Goal: Task Accomplishment & Management: Manage account settings

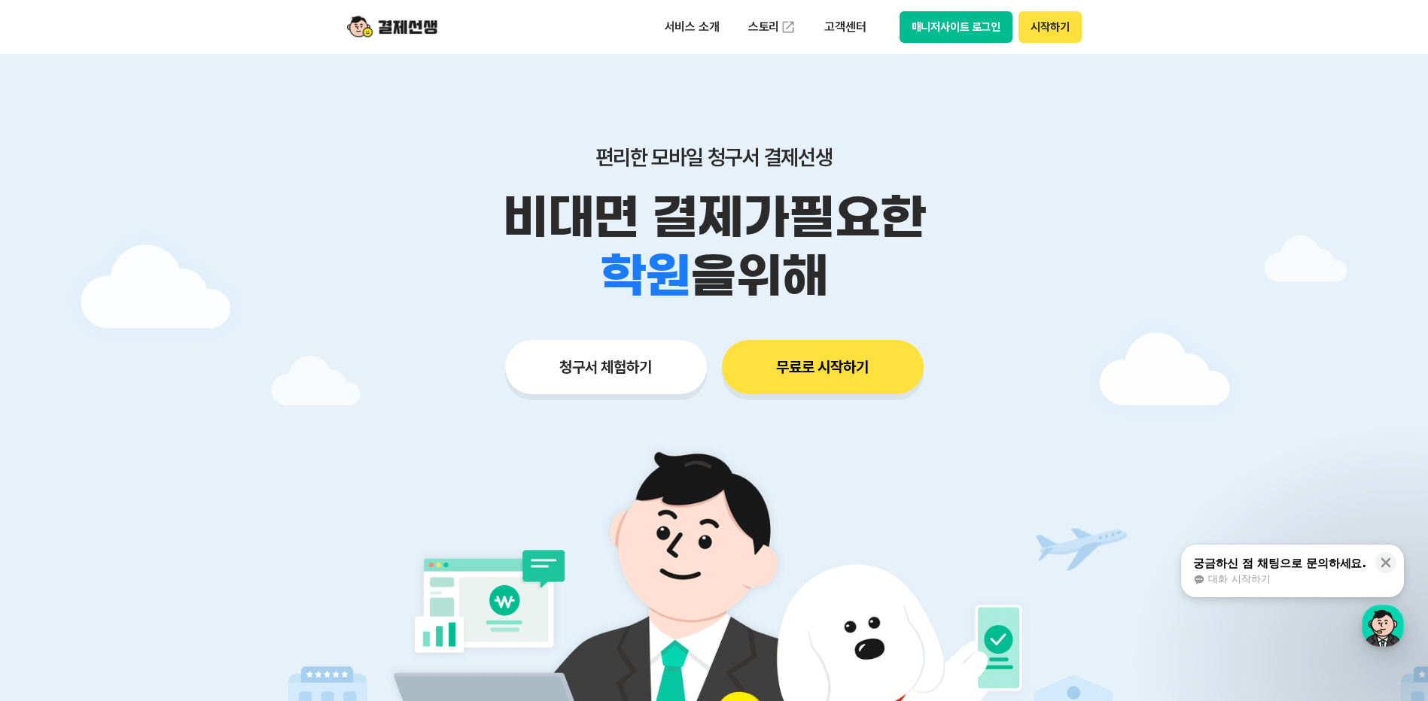
click at [978, 41] on button "매니저사이트 로그인" at bounding box center [956, 27] width 114 height 32
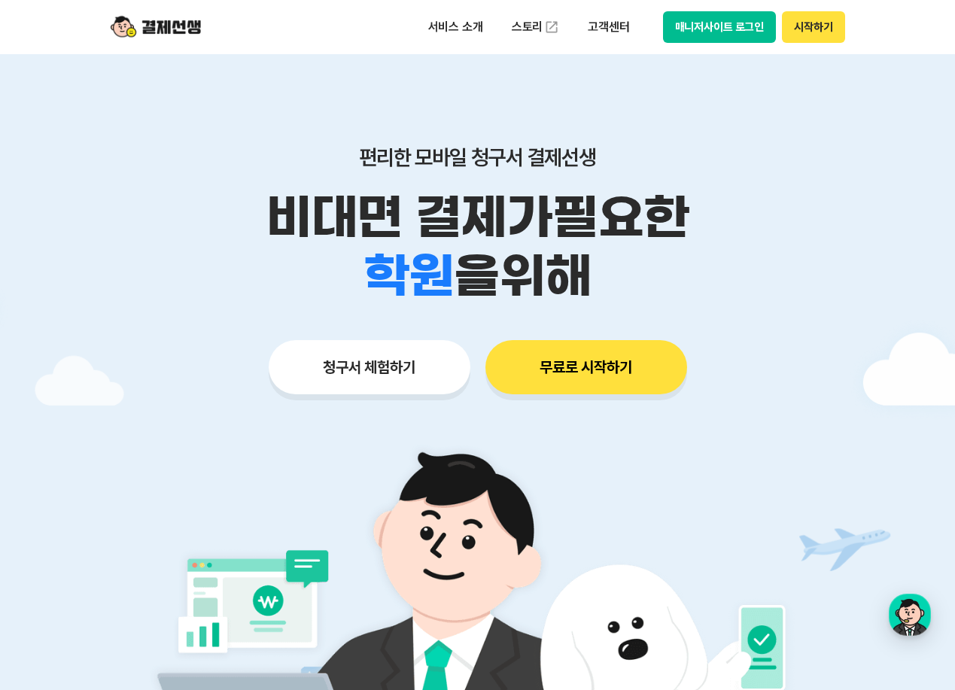
click at [732, 32] on button "매니저사이트 로그인" at bounding box center [720, 27] width 114 height 32
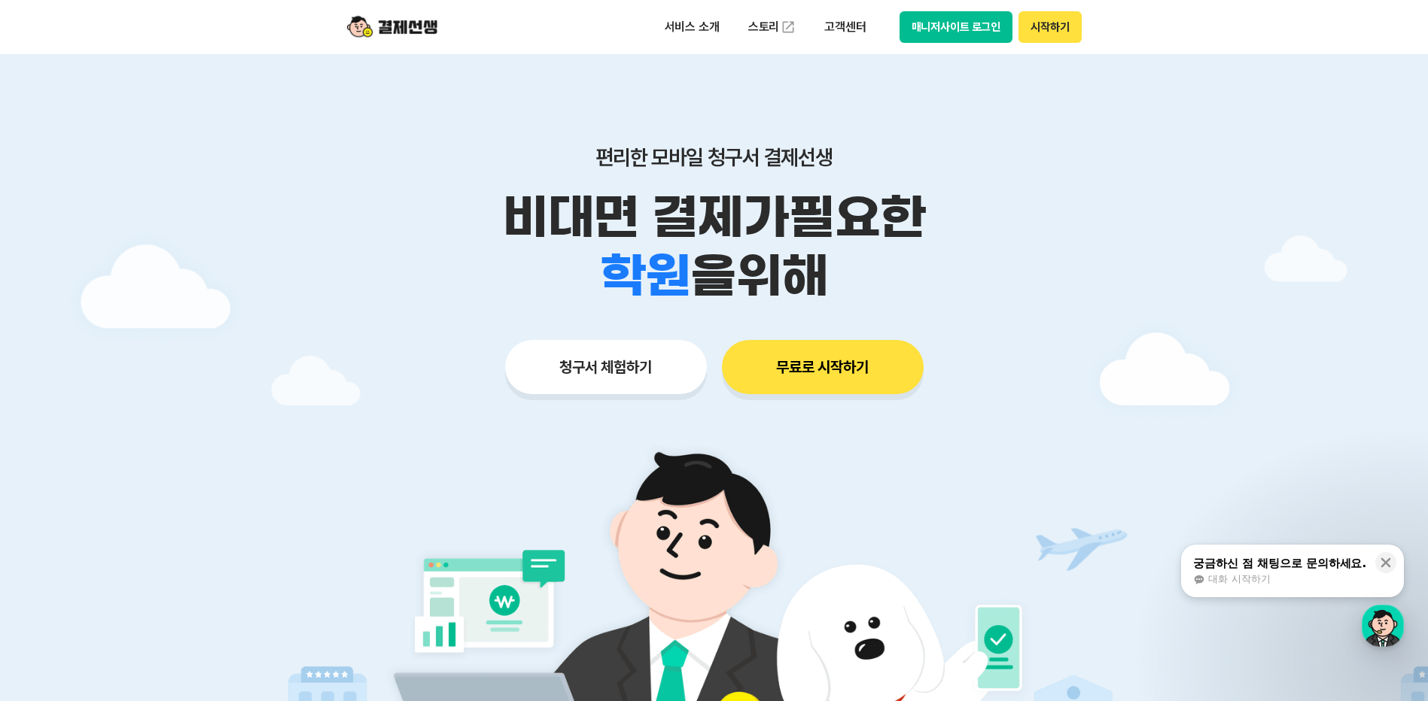
click at [1014, 36] on div "매니저사이트 로그인 시작하기" at bounding box center [990, 27] width 182 height 32
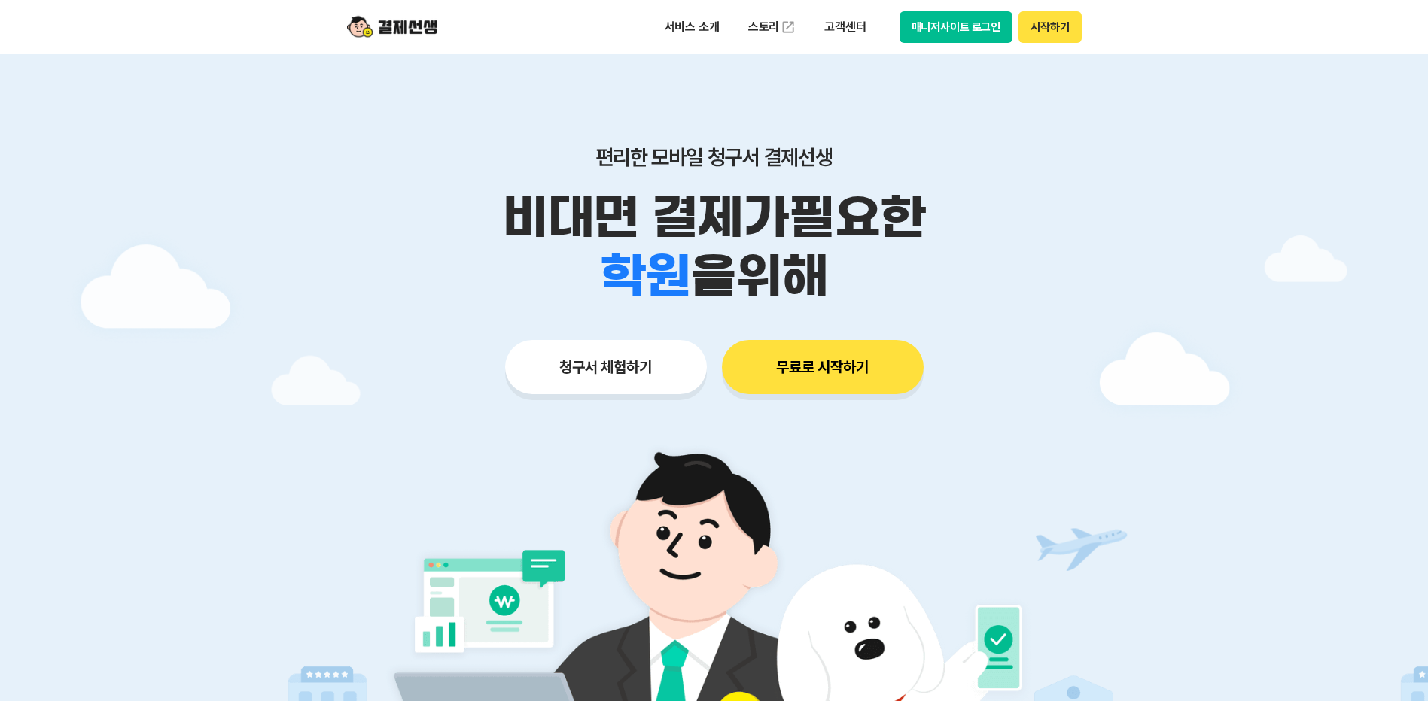
click at [931, 44] on div "서비스 소개 스토리 고객센터 매니저사이트 로그인 시작하기" at bounding box center [714, 27] width 771 height 54
click at [935, 36] on button "매니저사이트 로그인" at bounding box center [956, 27] width 114 height 32
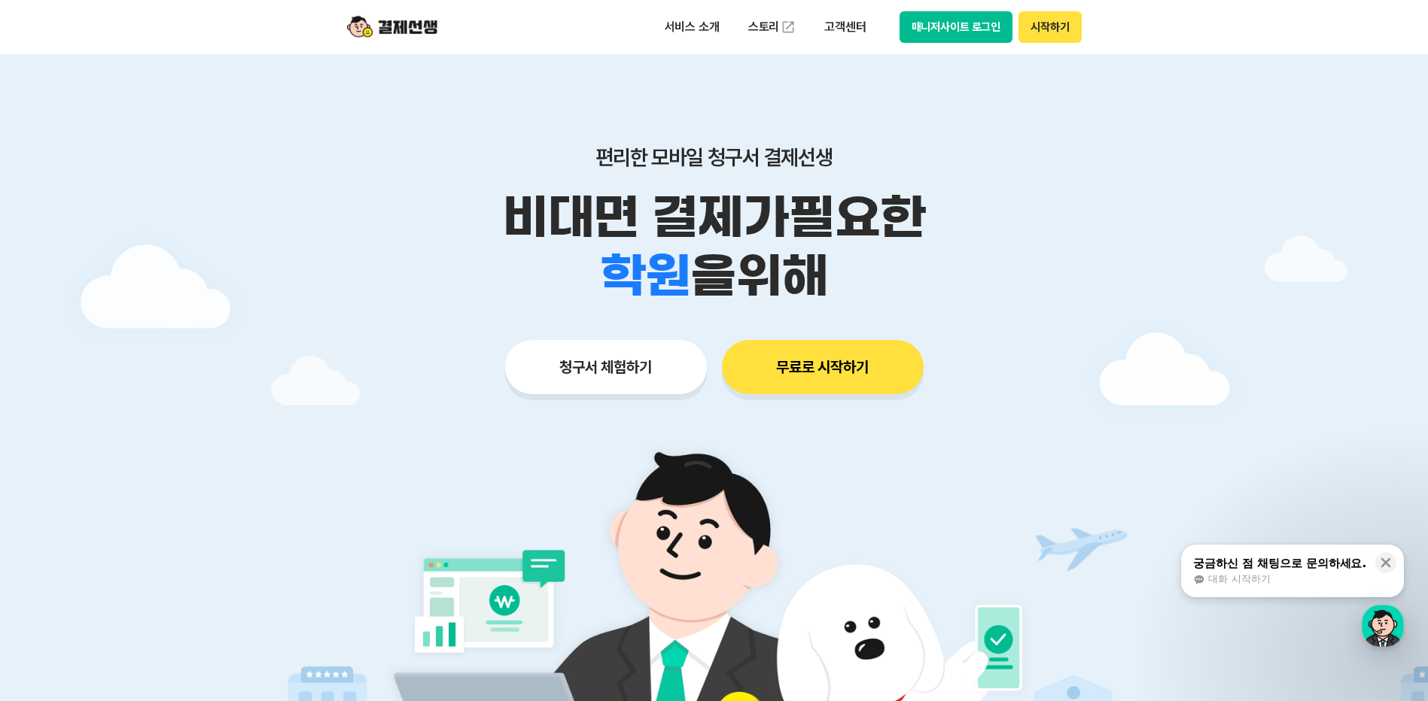
click at [925, 23] on button "매니저사이트 로그인" at bounding box center [956, 27] width 114 height 32
